Goal: Navigation & Orientation: Find specific page/section

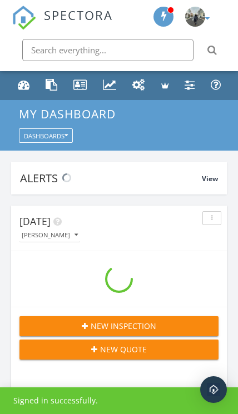
scroll to position [1902, 238]
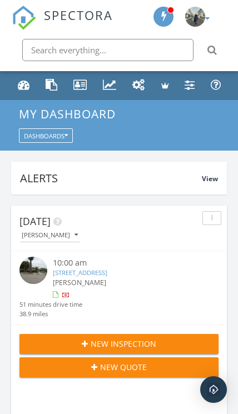
click at [109, 78] on link "Metrics" at bounding box center [110, 85] width 22 height 21
click at [111, 87] on div "Metrics" at bounding box center [110, 85] width 14 height 12
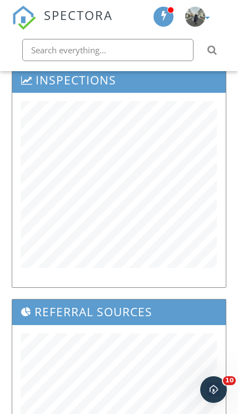
scroll to position [208, 0]
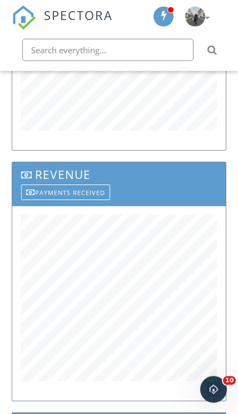
scroll to position [817, 0]
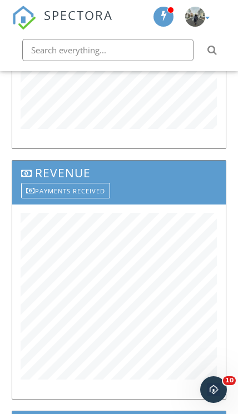
click at [230, 283] on div "Revenue Payments Received" at bounding box center [119, 285] width 226 height 251
click at [233, 312] on div "Dashboard Templates Contacts Metrics Automations Advanced Settings Support Cent…" at bounding box center [119, 96] width 238 height 1682
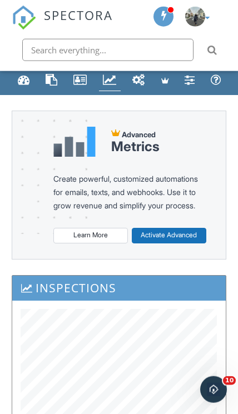
scroll to position [0, 0]
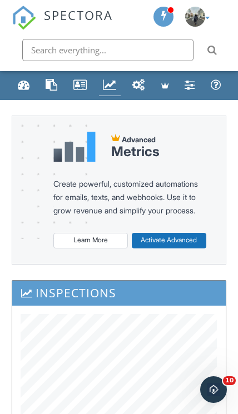
click at [20, 85] on div "Dashboard" at bounding box center [24, 85] width 12 height 12
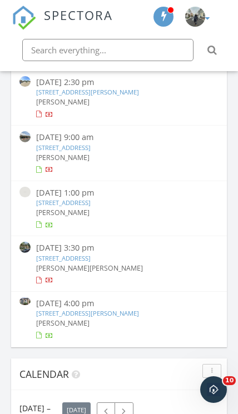
scroll to position [848, 0]
